Goal: Check status: Check status

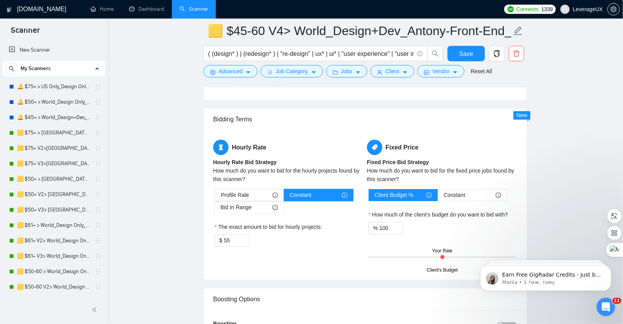
scroll to position [1218, 0]
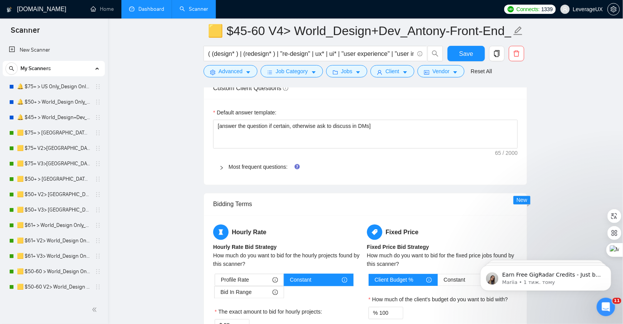
click at [144, 12] on link "Dashboard" at bounding box center [146, 9] width 35 height 7
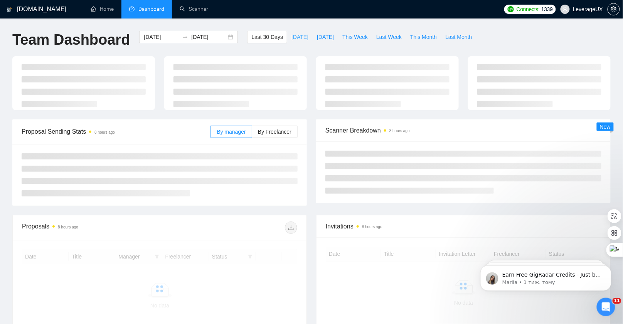
click at [293, 39] on span "[DATE]" at bounding box center [299, 37] width 17 height 8
type input "2025-08-26"
